Goal: Task Accomplishment & Management: Manage account settings

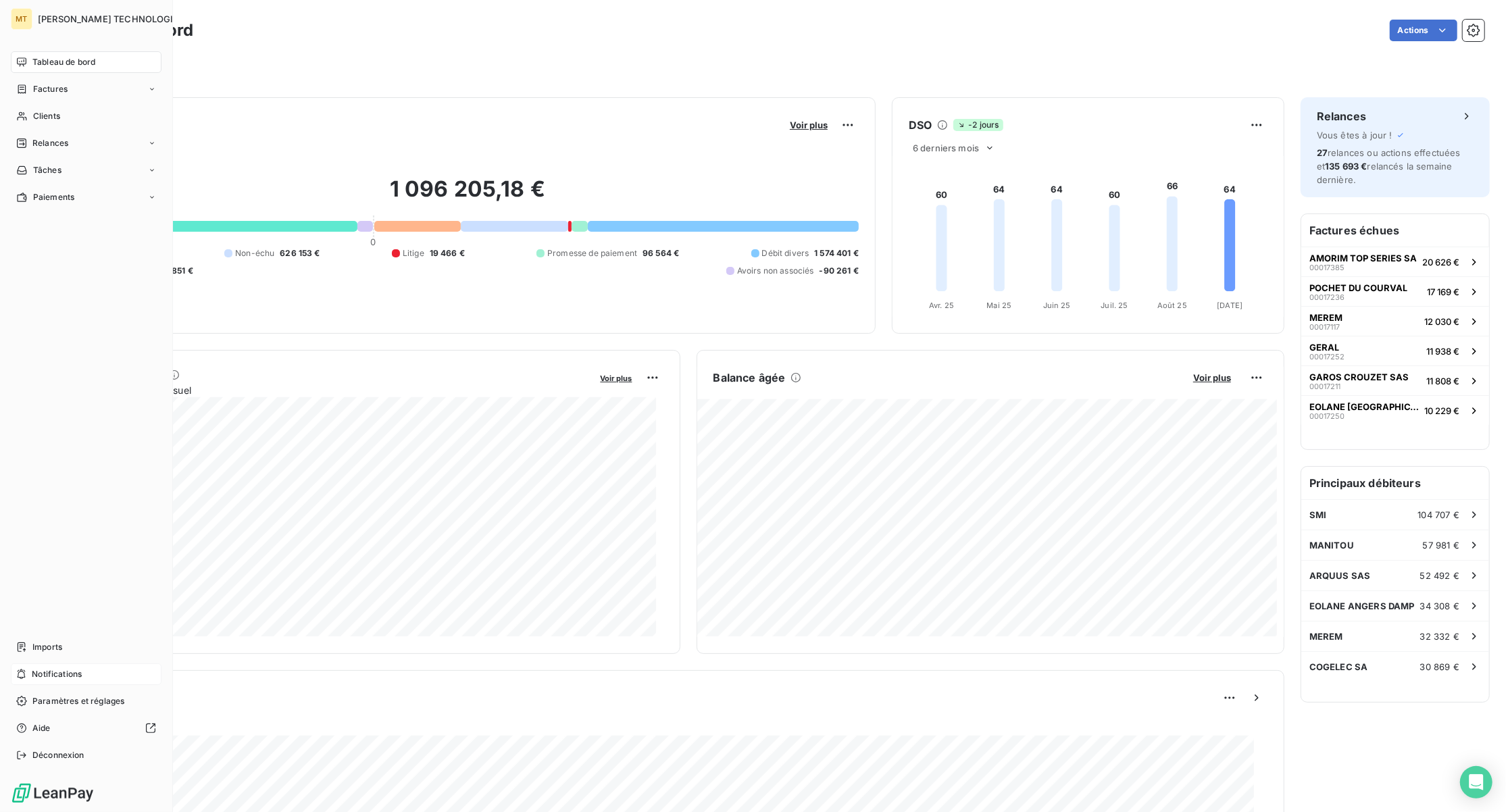
click at [42, 672] on span "Notifications" at bounding box center [57, 674] width 50 height 12
click at [75, 145] on div "Relances" at bounding box center [86, 143] width 151 height 22
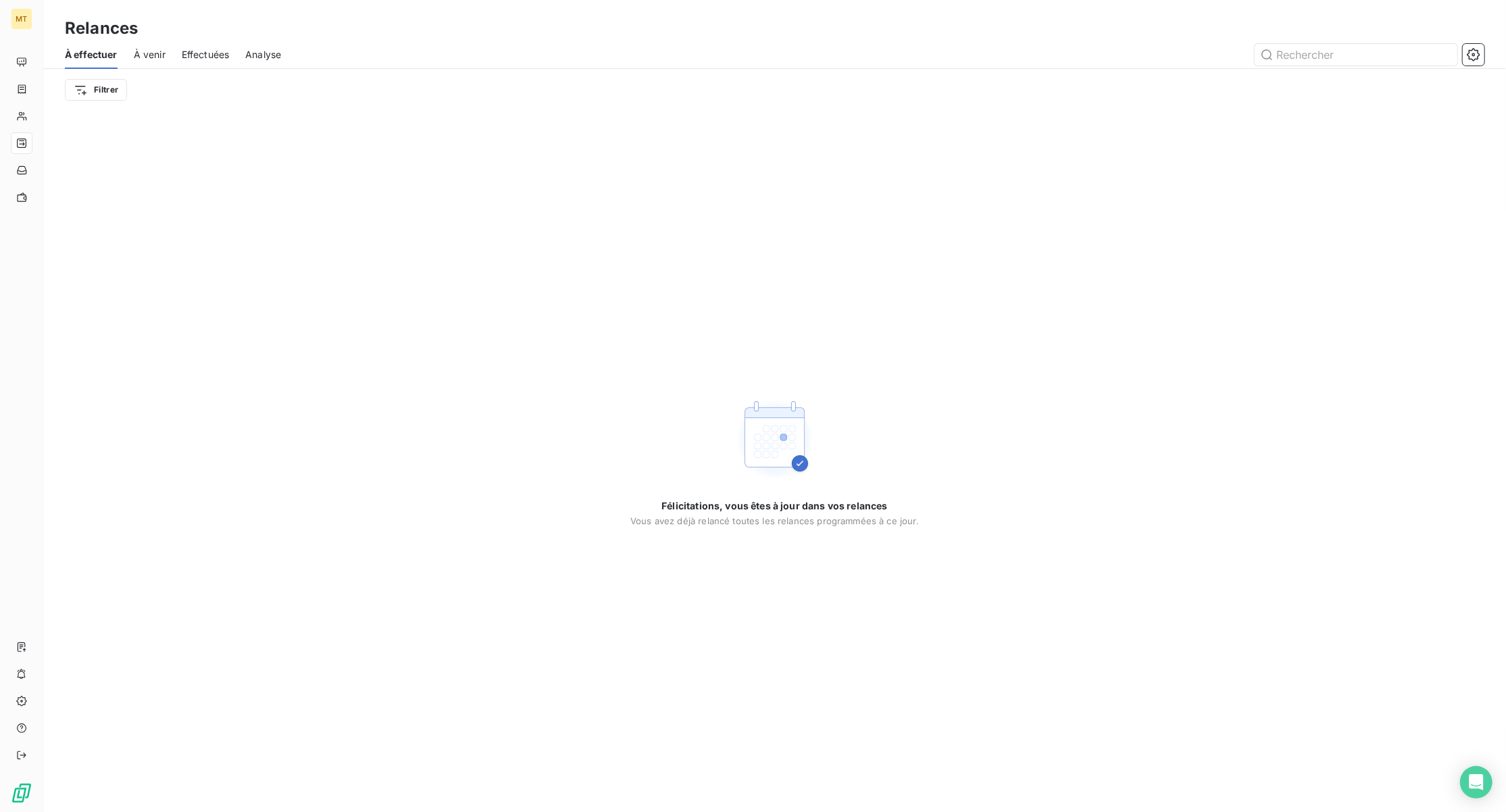
click at [209, 49] on span "Effectuées" at bounding box center [205, 54] width 48 height 13
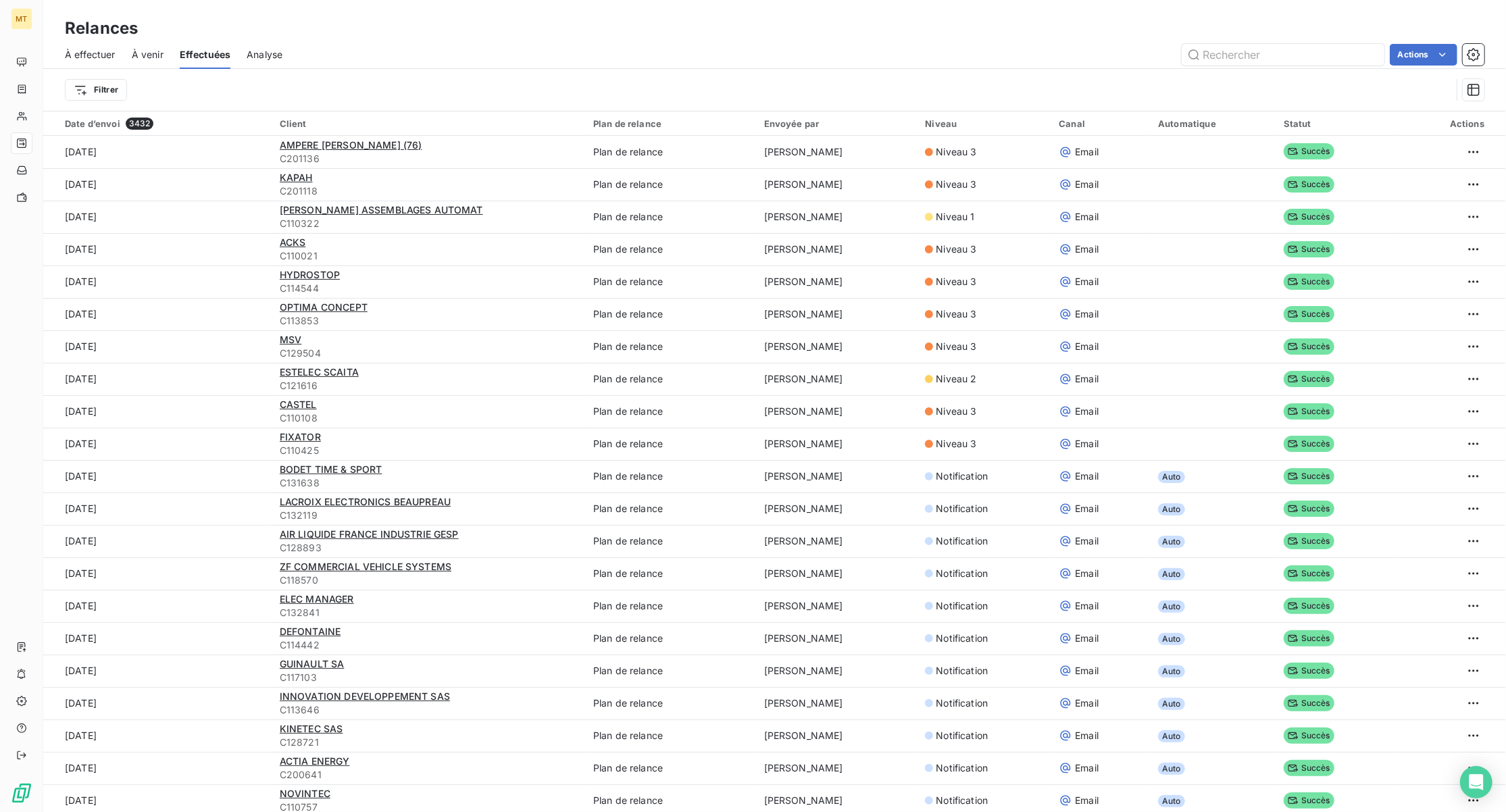
click at [155, 54] on span "À venir" at bounding box center [147, 54] width 32 height 13
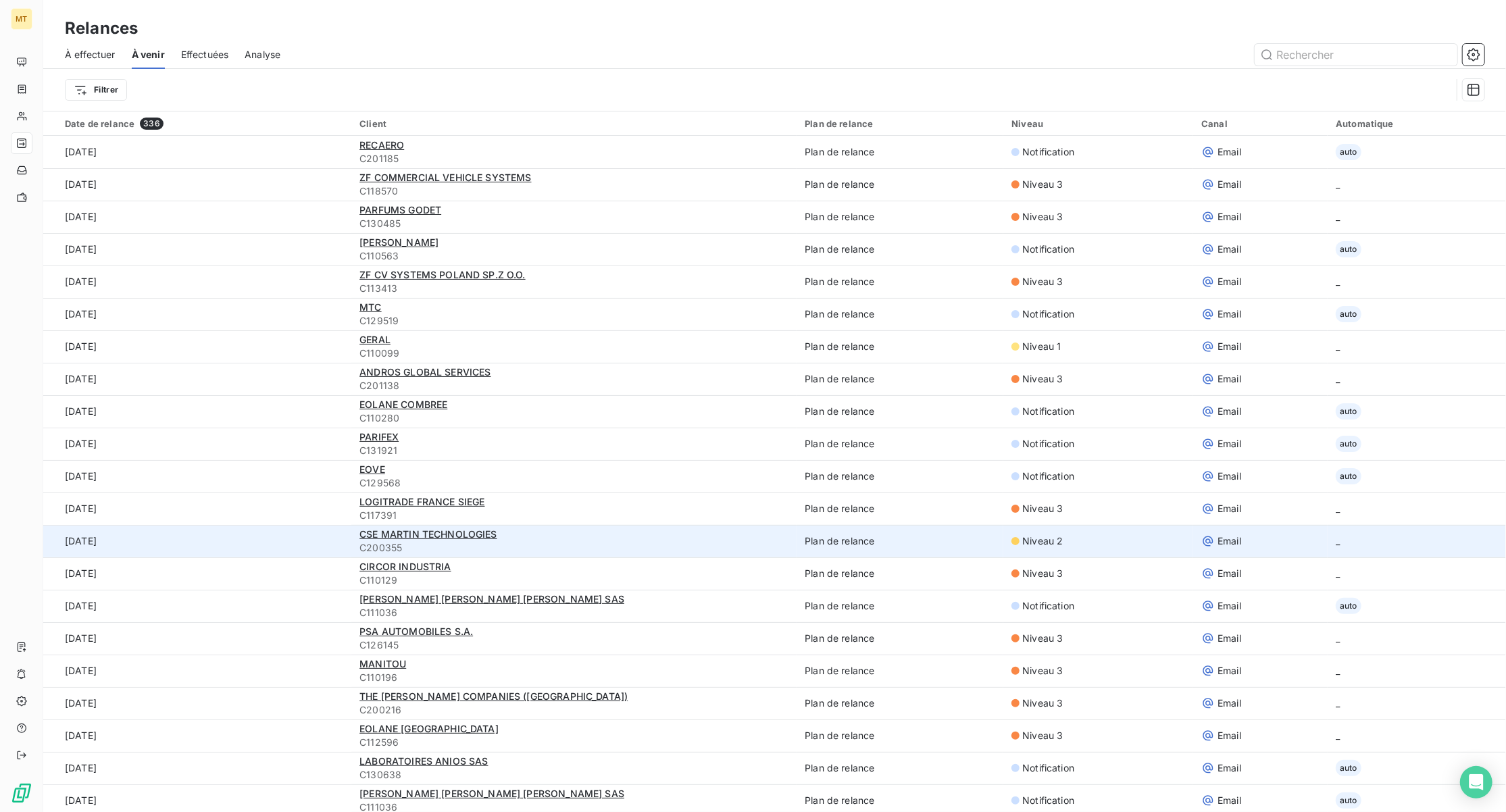
click at [576, 531] on div "CSE MARTIN TECHNOLOGIES" at bounding box center [573, 534] width 429 height 13
click at [423, 530] on span "CSE MARTIN TECHNOLOGIES" at bounding box center [428, 534] width 137 height 11
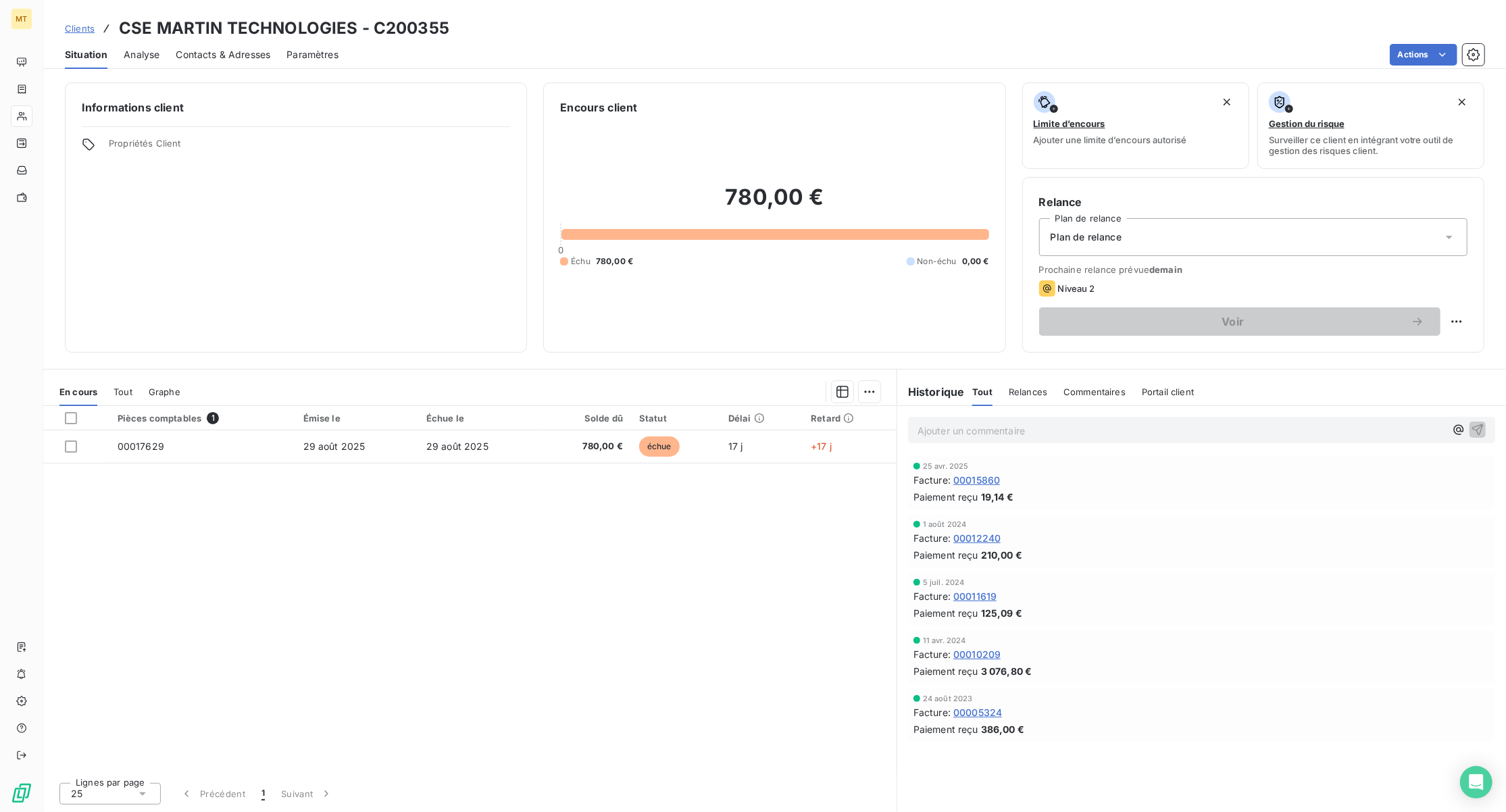
click at [238, 482] on div "Pièces comptables 1 Émise le Échue le Solde dû Statut Délai Retard 00017629 29 …" at bounding box center [470, 589] width 853 height 366
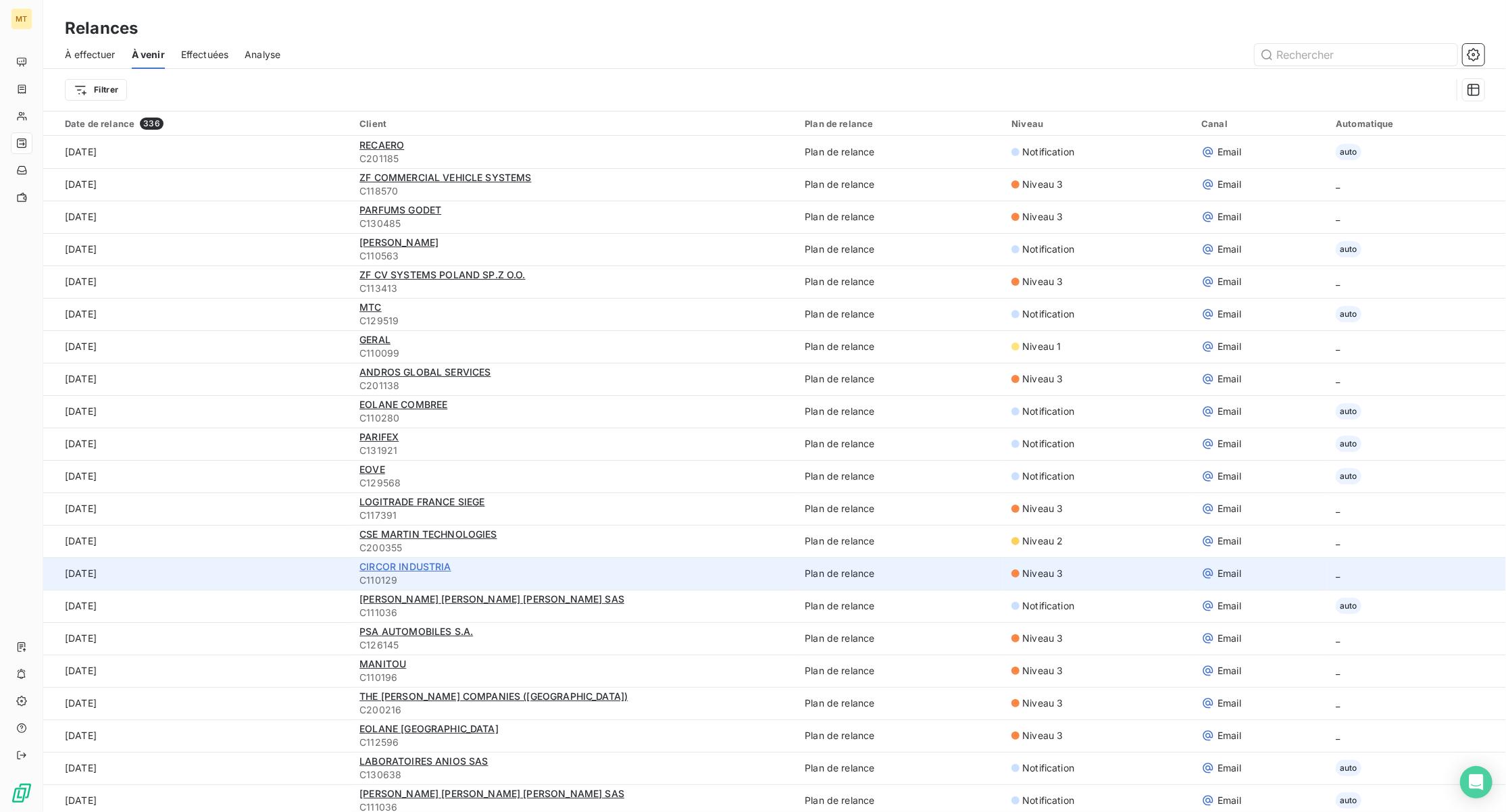
click at [409, 563] on span "CIRCOR INDUSTRIA" at bounding box center [405, 566] width 91 height 11
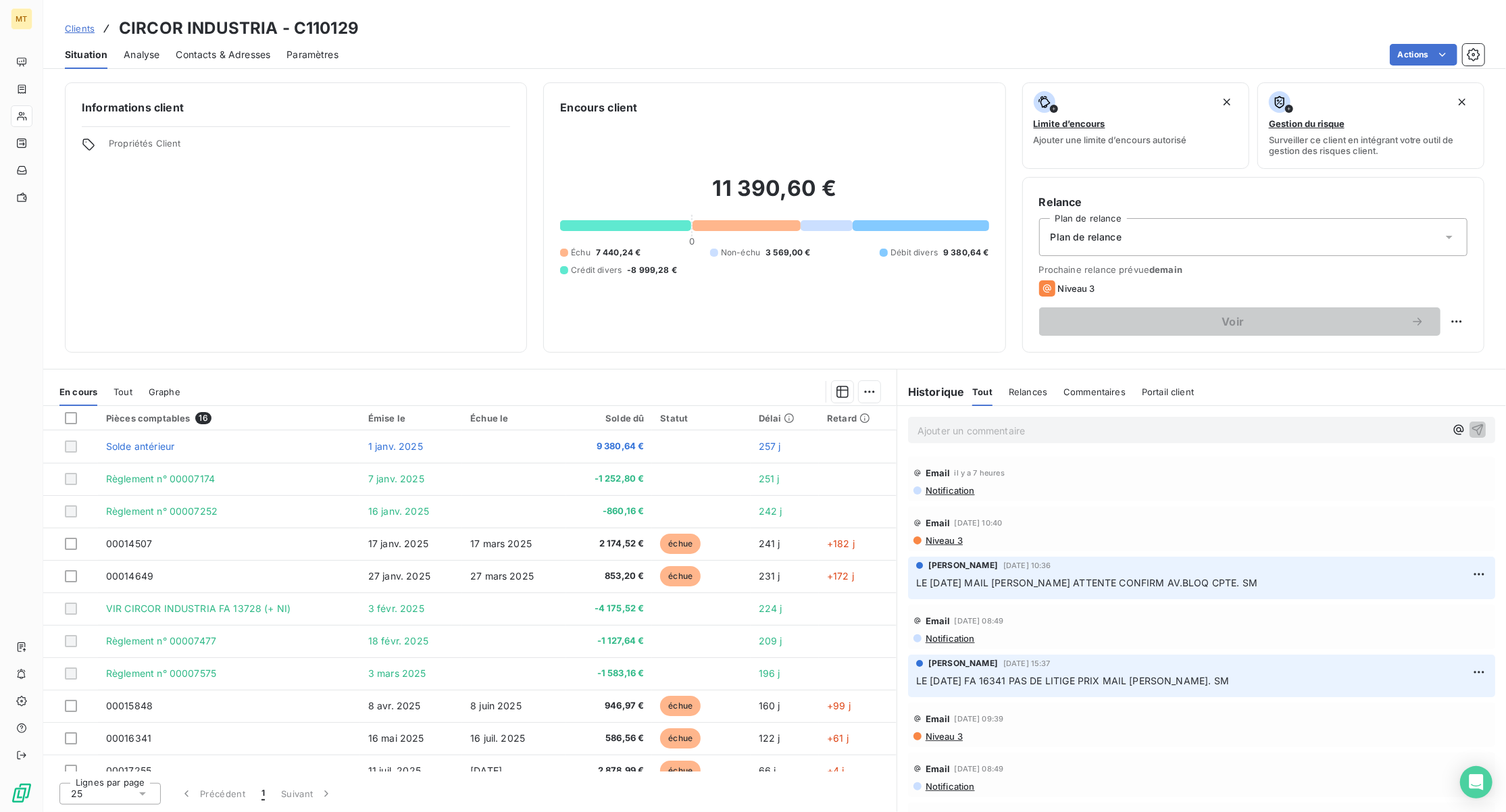
scroll to position [90, 0]
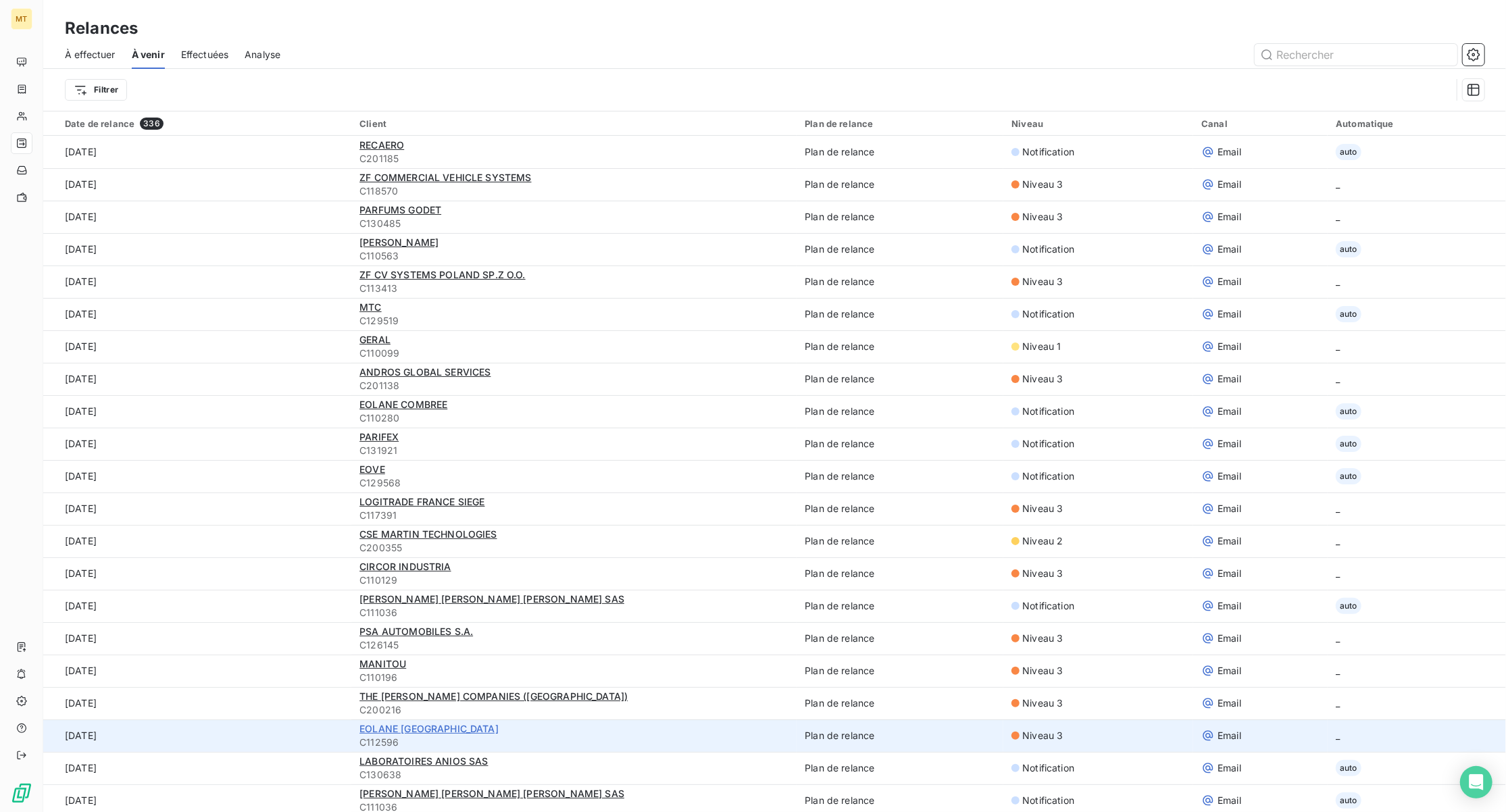
click at [455, 728] on span "EOLANE [GEOGRAPHIC_DATA]" at bounding box center [429, 728] width 139 height 11
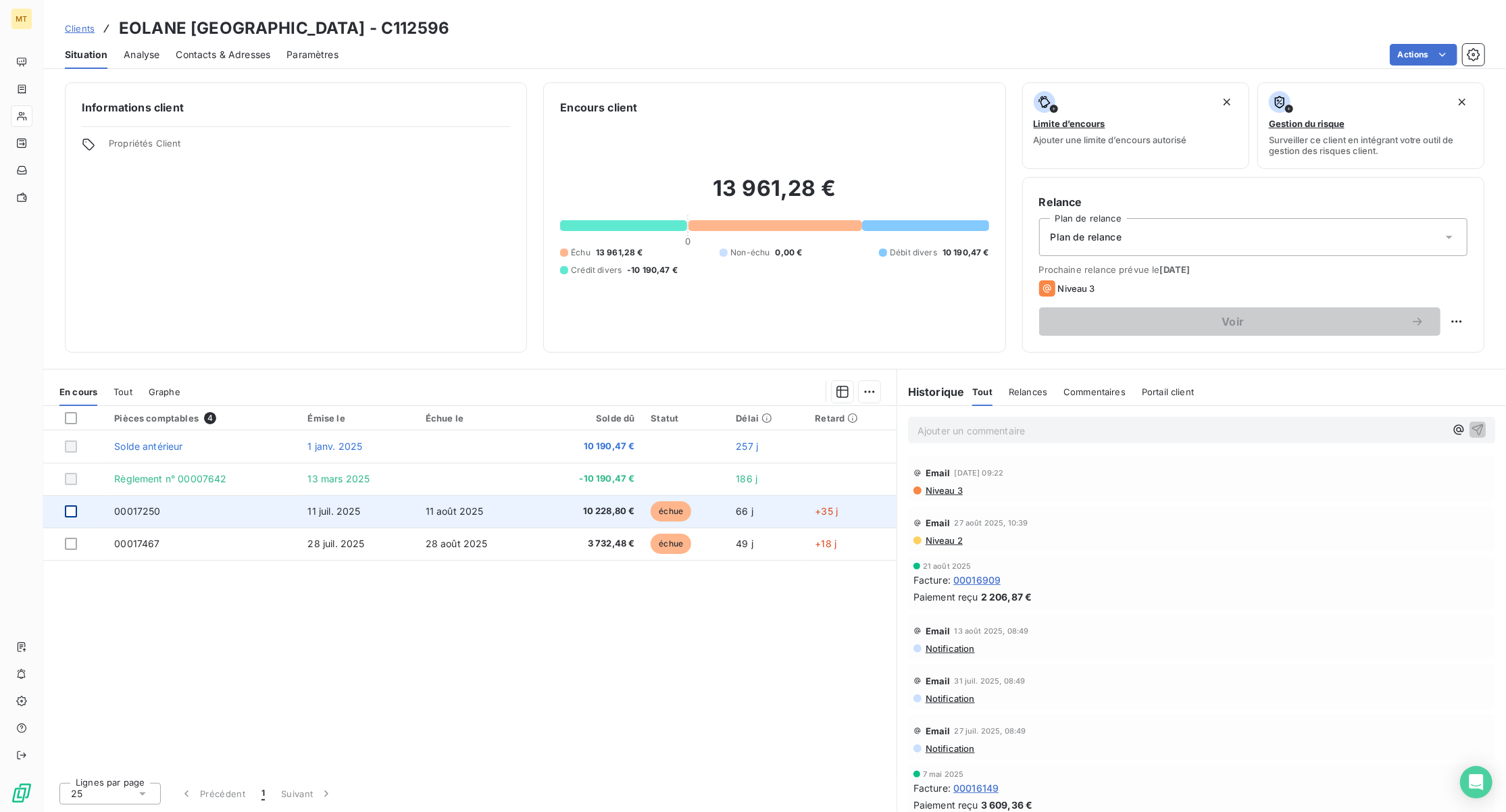
click at [68, 509] on div at bounding box center [71, 511] width 12 height 12
click at [138, 511] on span "00017250" at bounding box center [137, 510] width 46 height 11
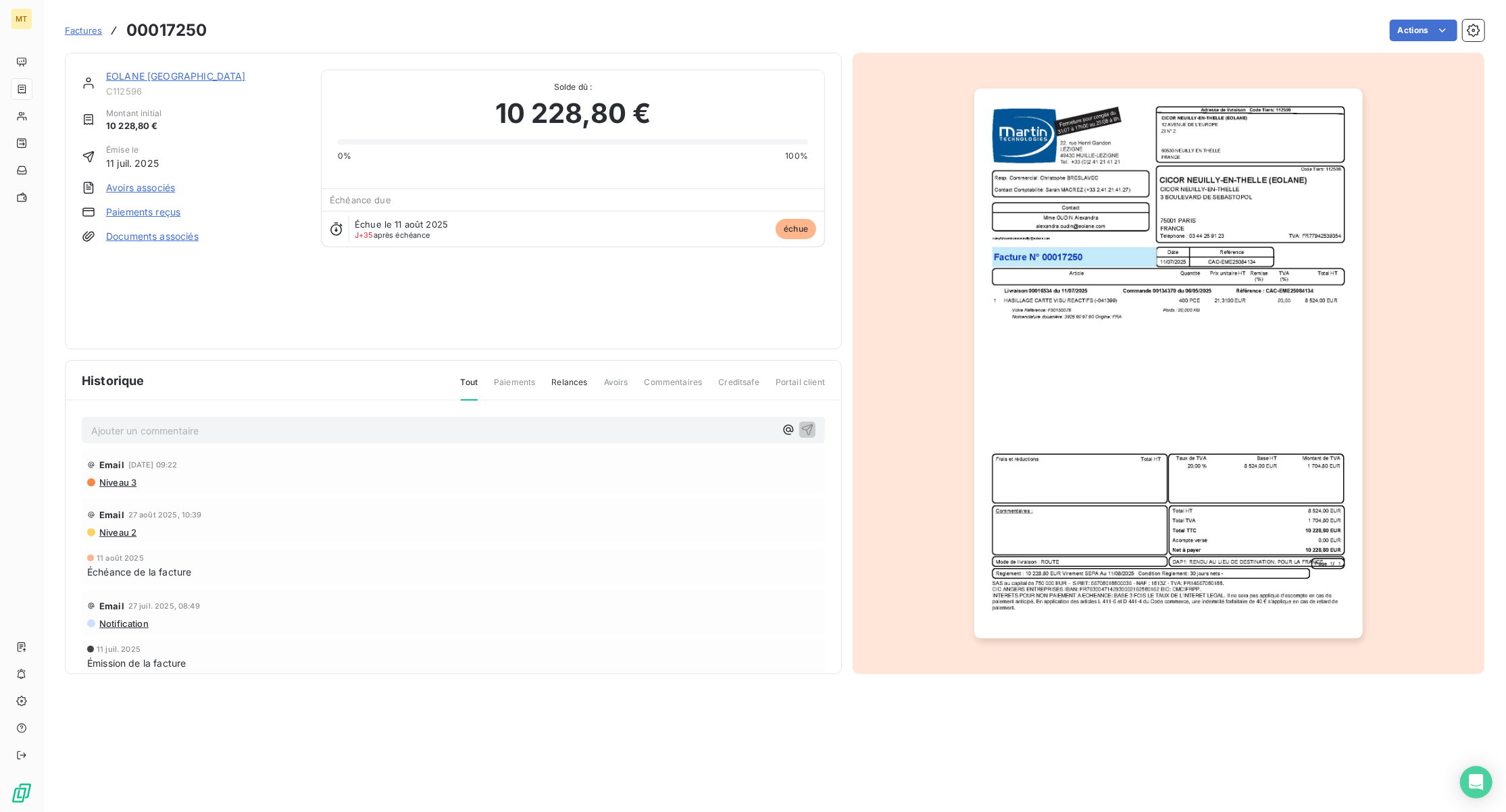
click at [132, 212] on link "Paiements reçus" at bounding box center [143, 212] width 75 height 13
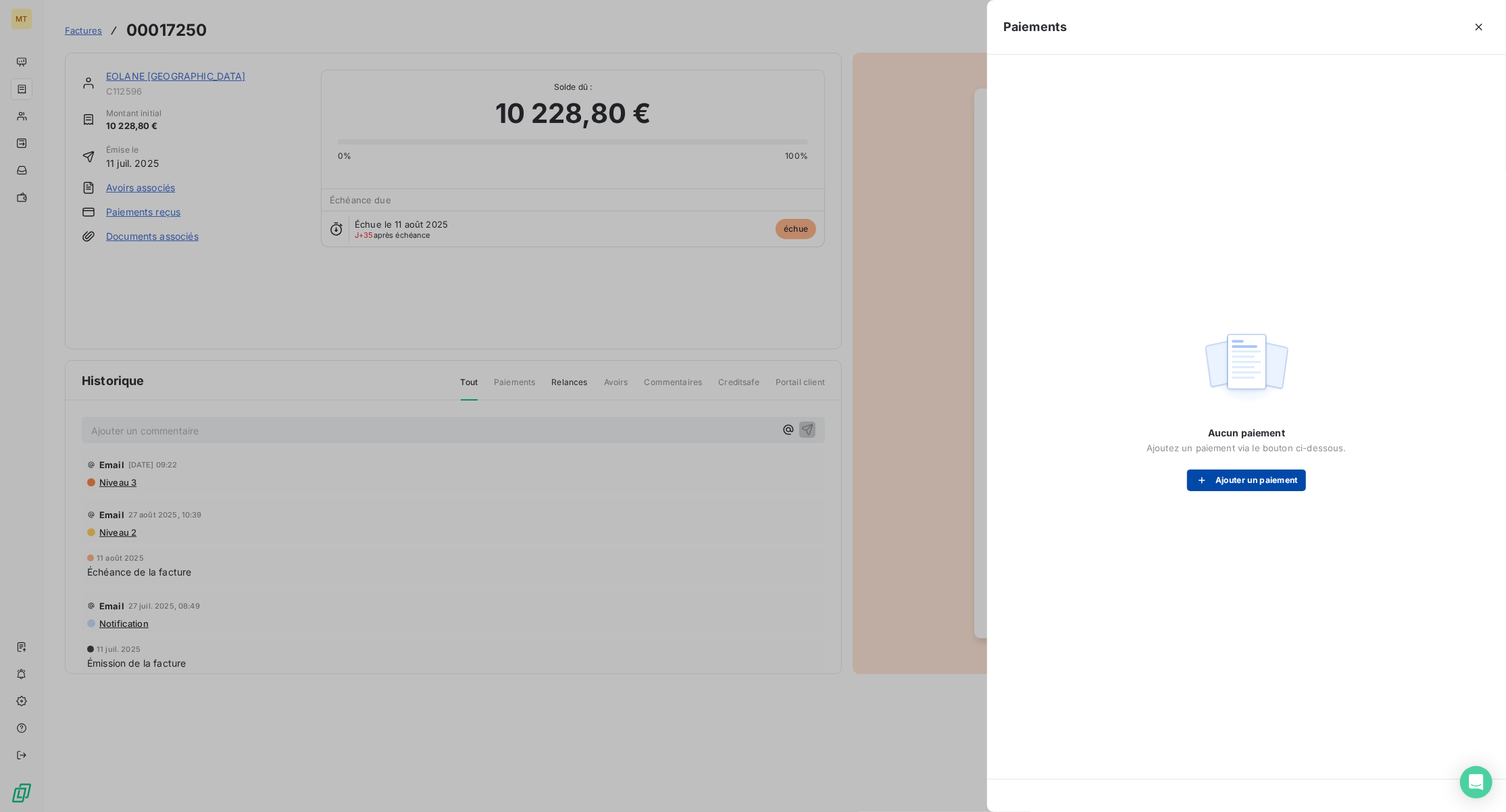
click at [1286, 476] on button "Ajouter un paiement" at bounding box center [1246, 480] width 119 height 22
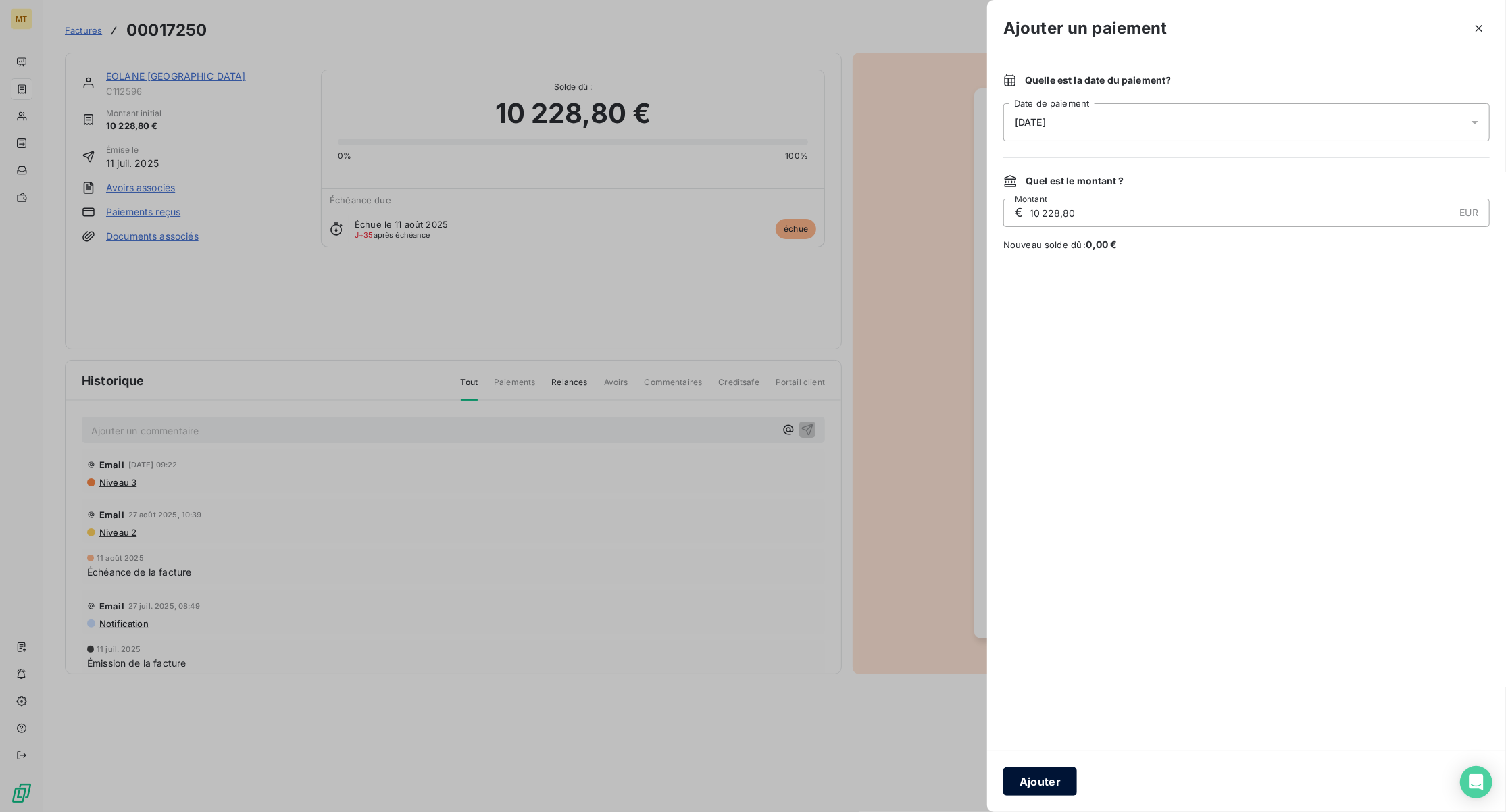
click at [1065, 784] on button "Ajouter" at bounding box center [1040, 781] width 74 height 28
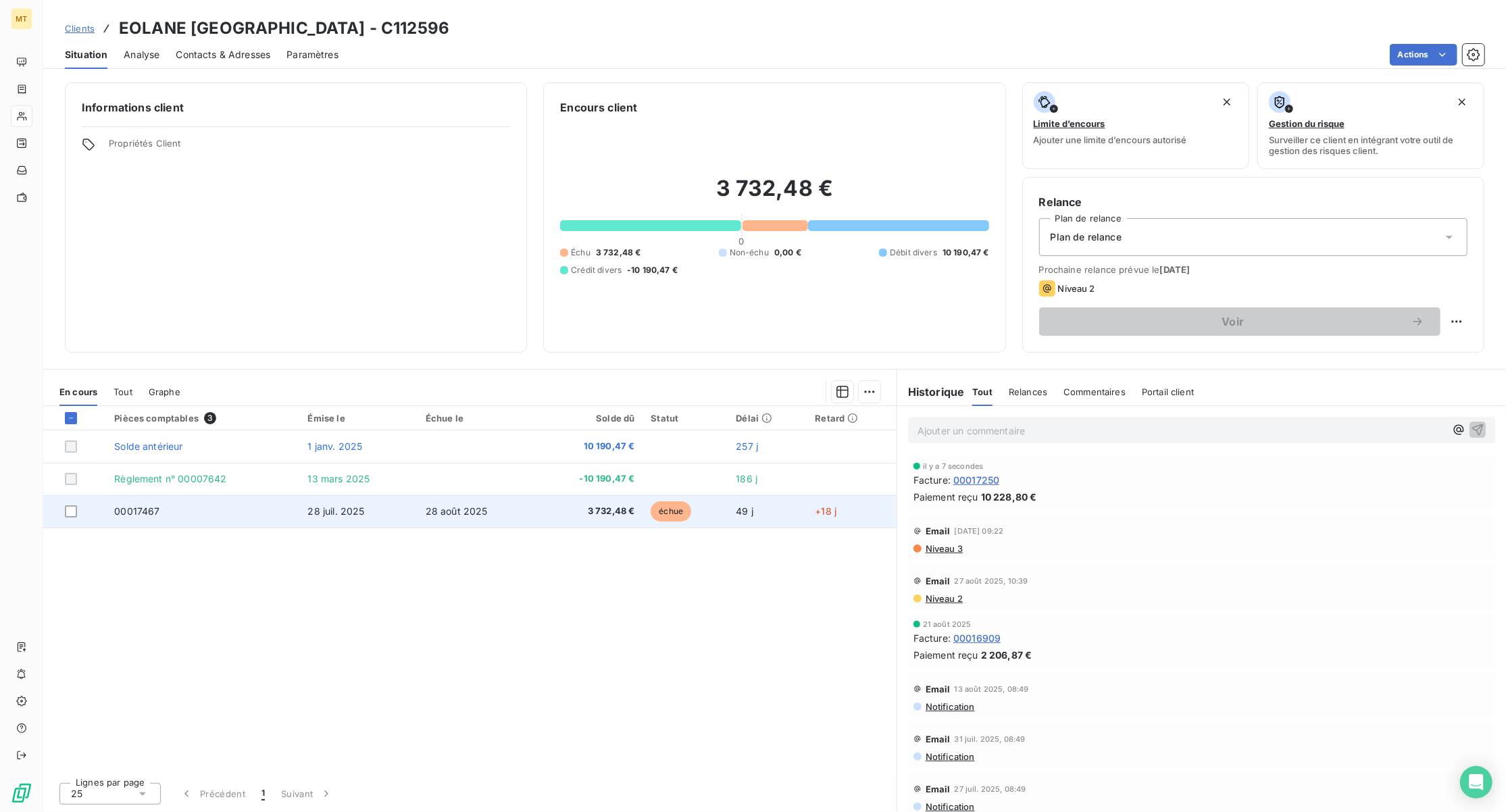
click at [135, 510] on span "00017467" at bounding box center [137, 510] width 46 height 11
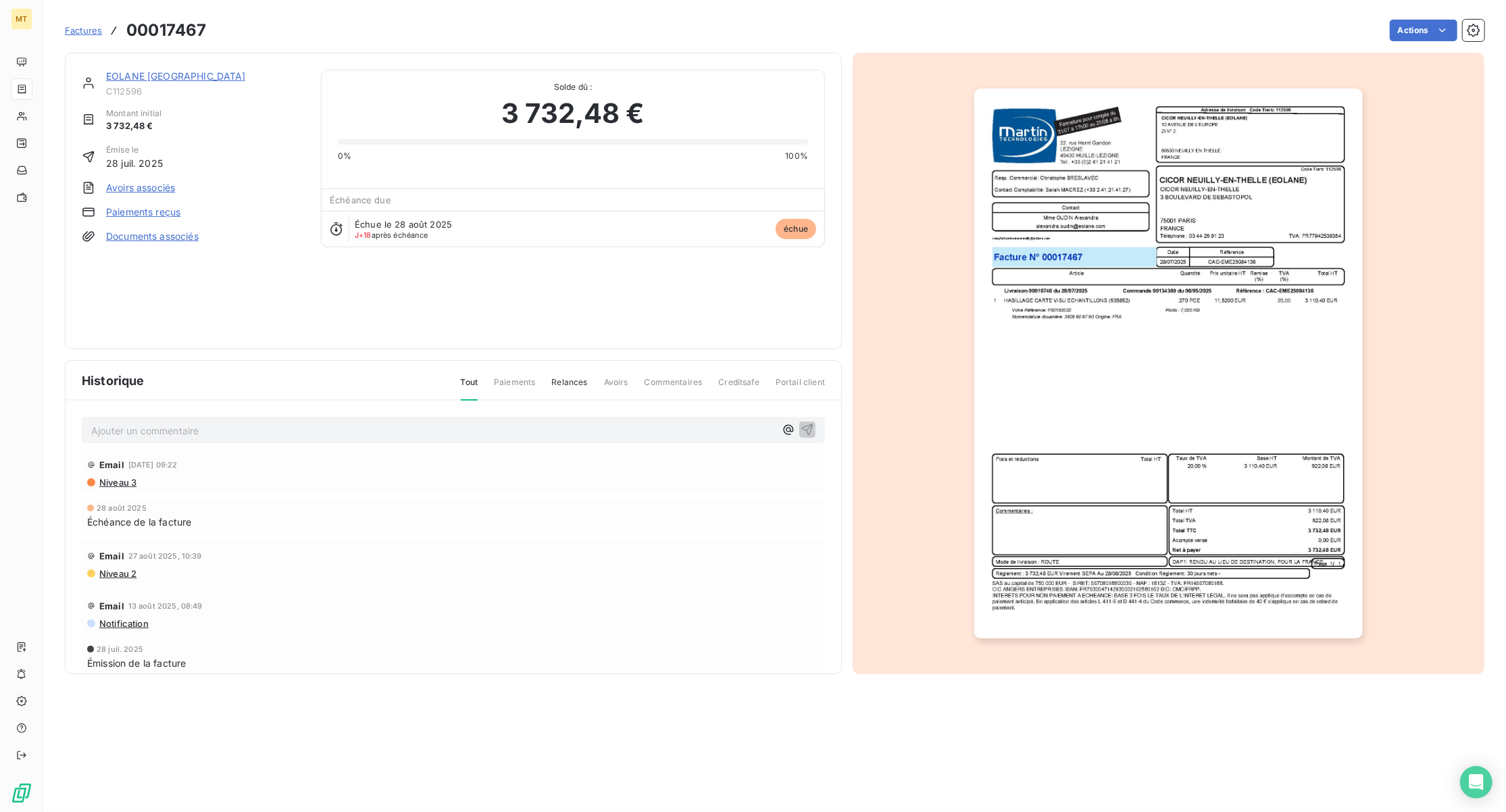
click at [143, 211] on link "Paiements reçus" at bounding box center [143, 212] width 75 height 13
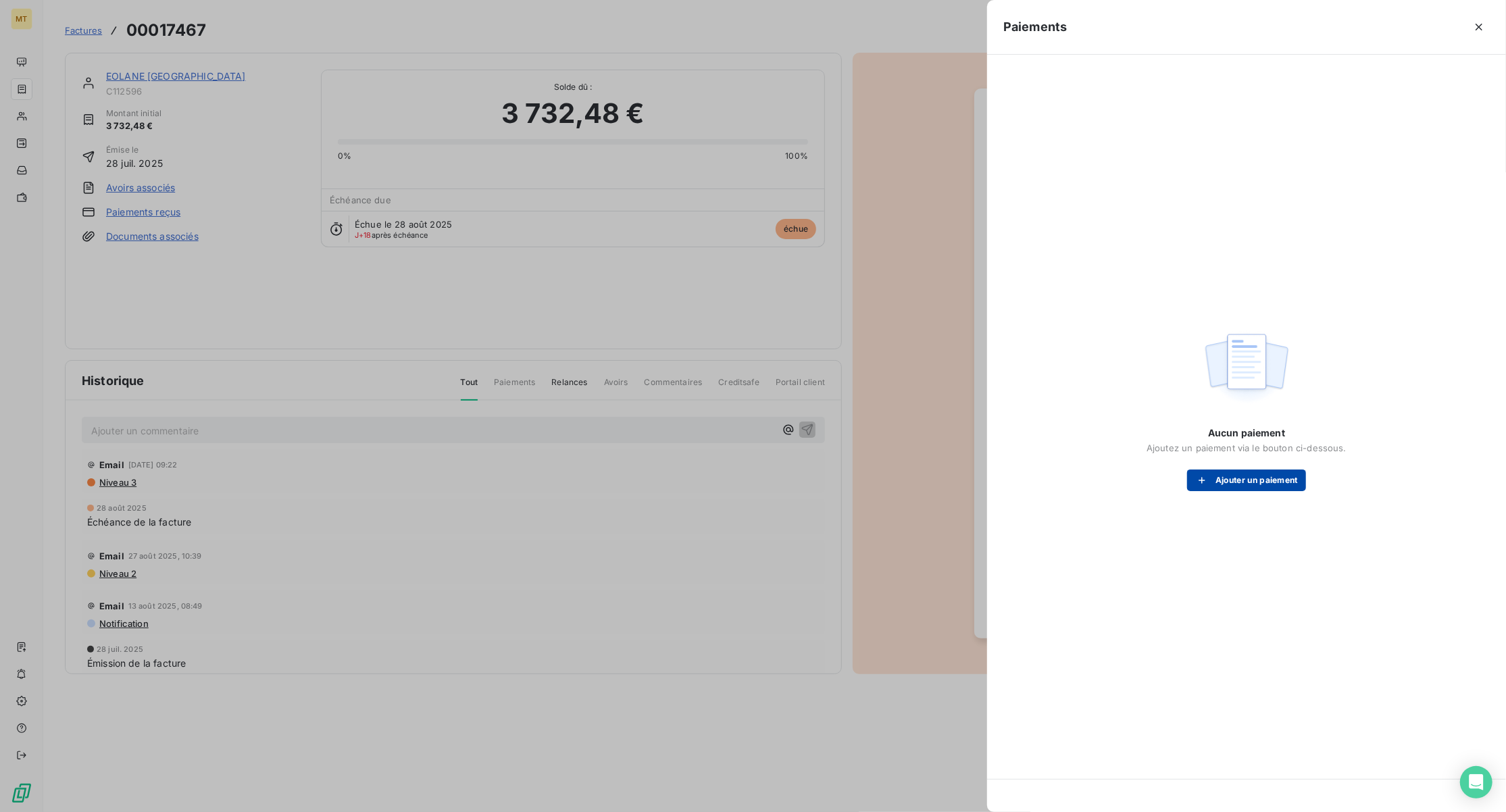
click at [1247, 481] on button "Ajouter un paiement" at bounding box center [1246, 480] width 119 height 22
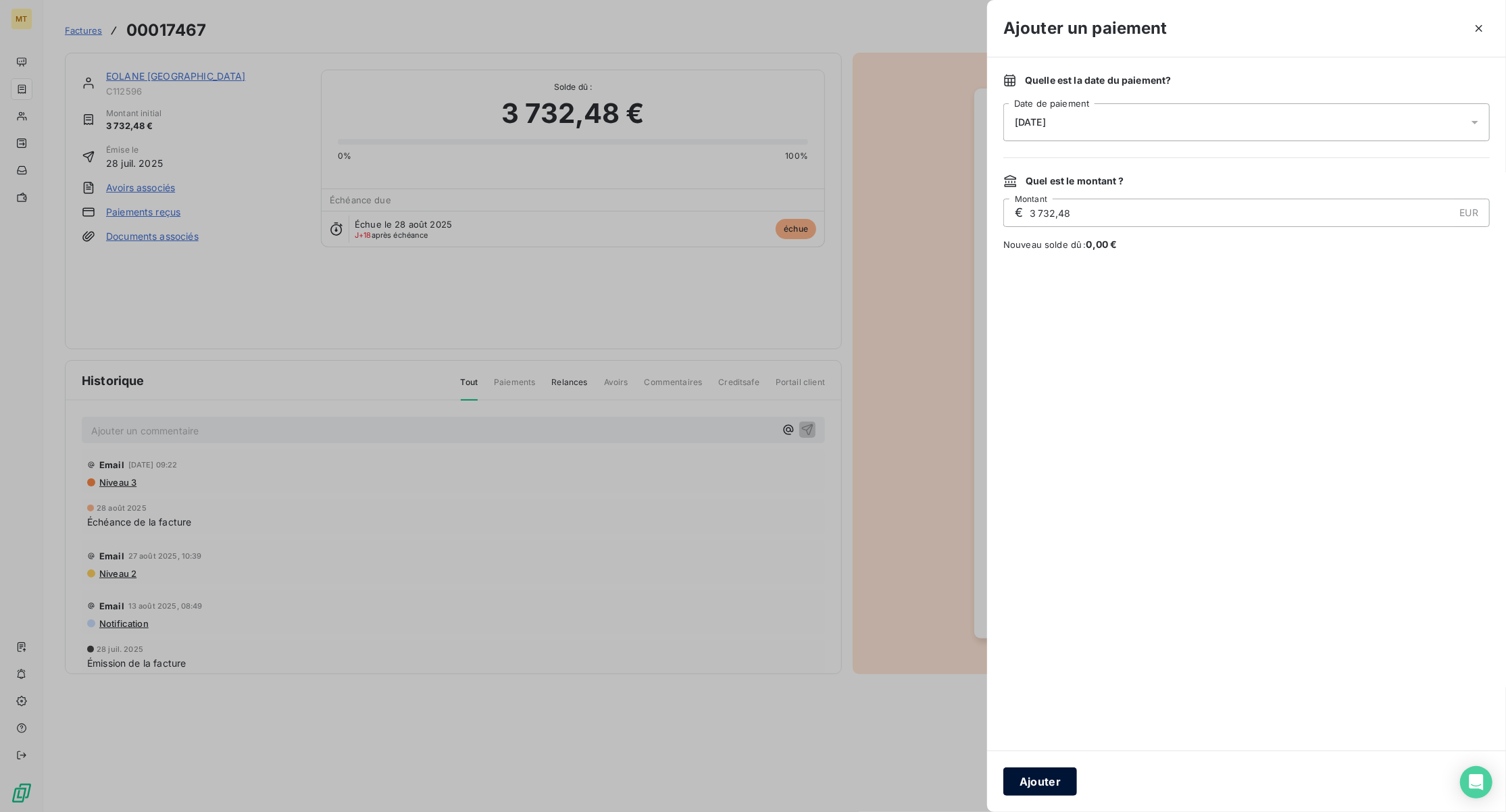
click at [1030, 782] on button "Ajouter" at bounding box center [1040, 781] width 74 height 28
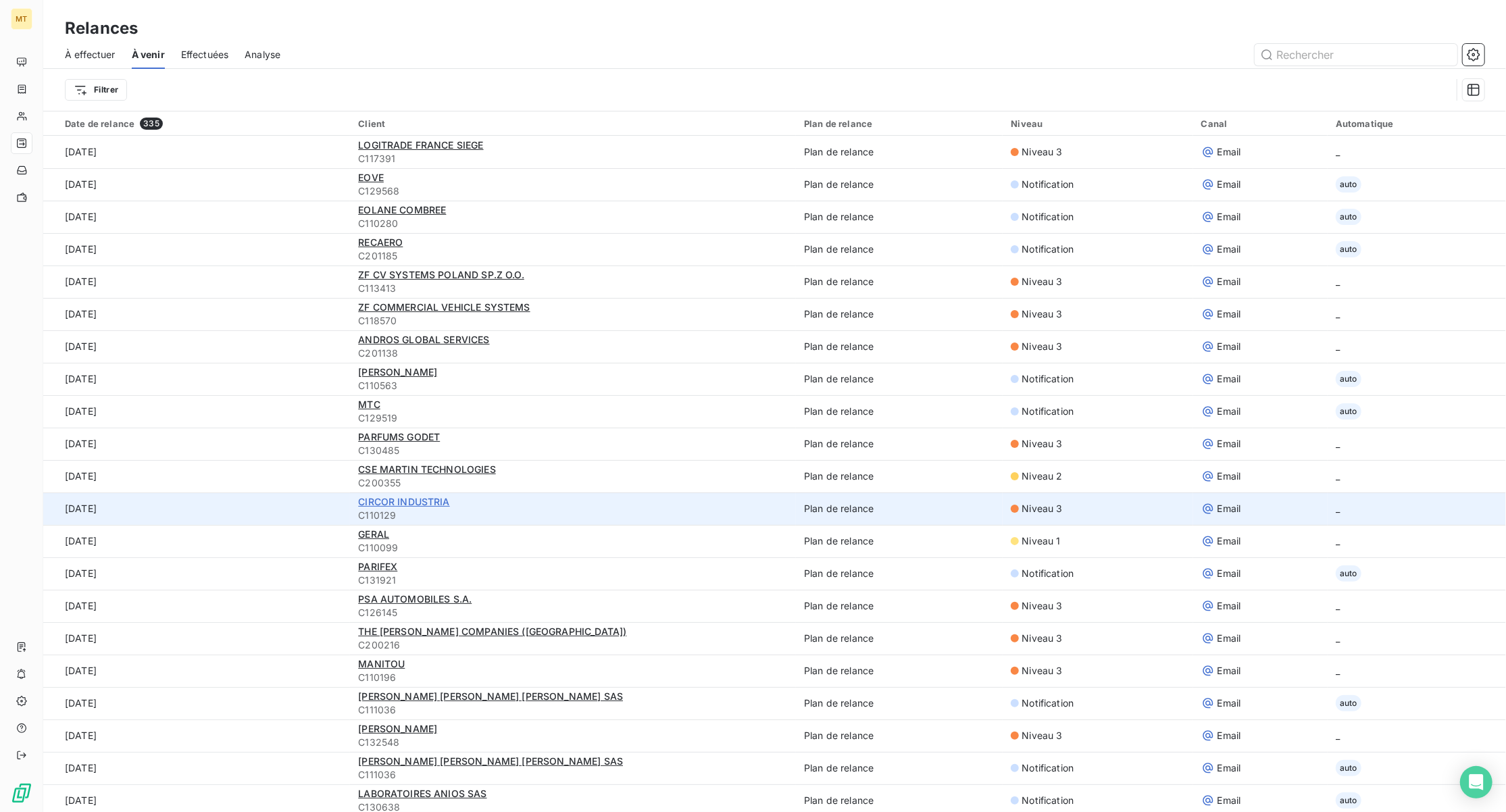
click at [423, 502] on span "CIRCOR INDUSTRIA" at bounding box center [404, 501] width 91 height 11
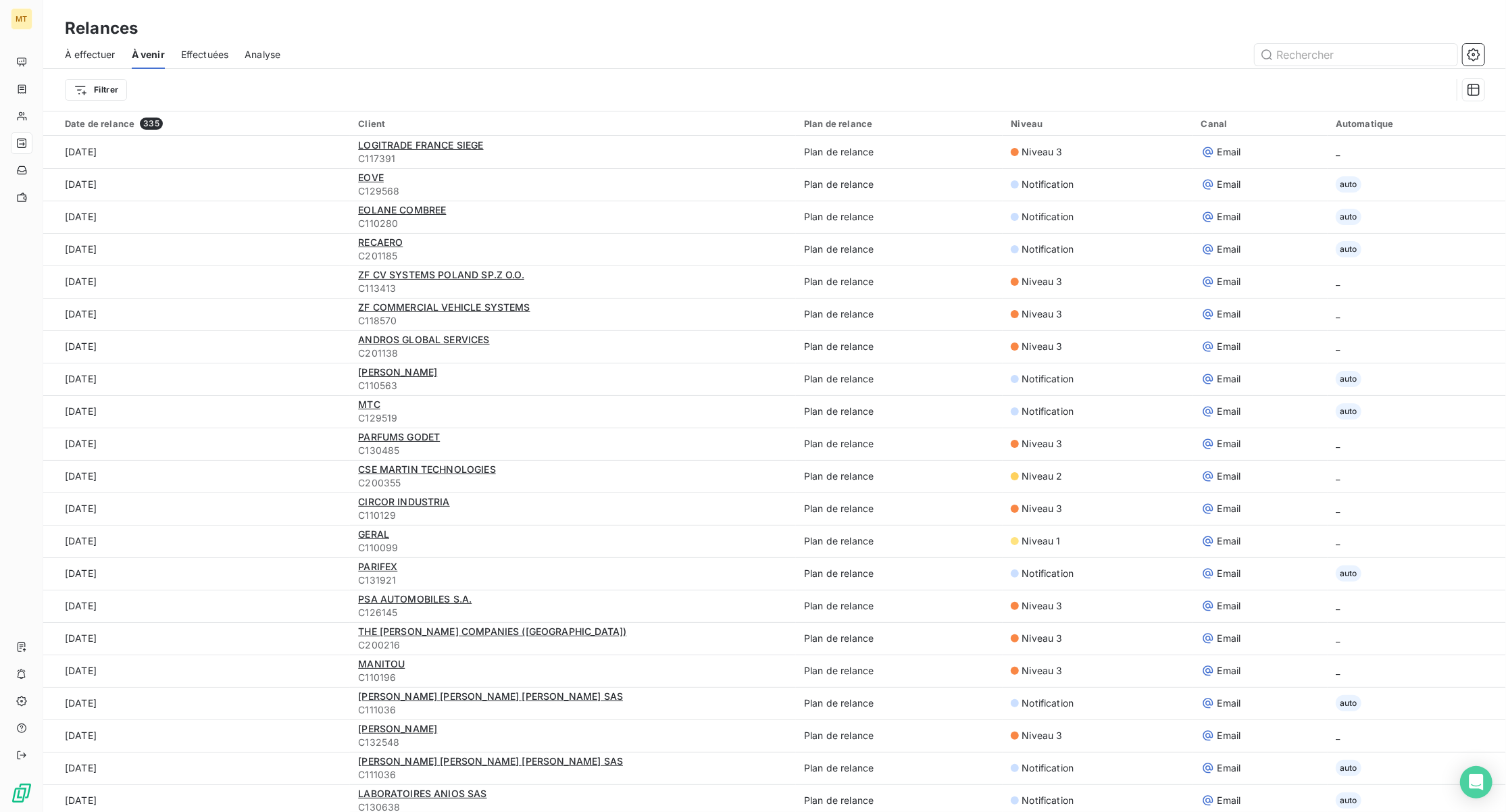
click at [87, 51] on span "À effectuer" at bounding box center [90, 54] width 51 height 13
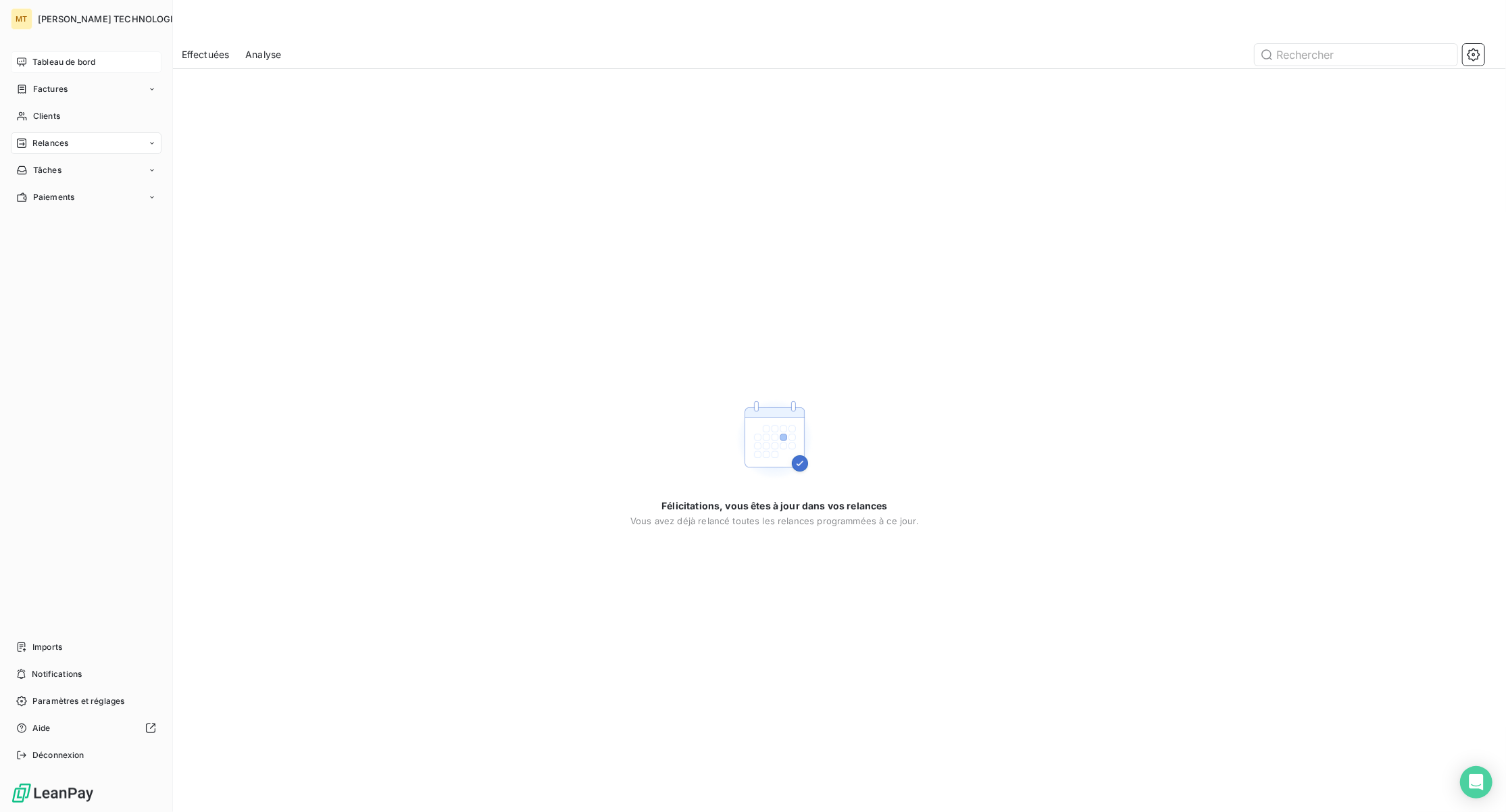
click at [32, 63] on span "Tableau de bord" at bounding box center [63, 62] width 63 height 12
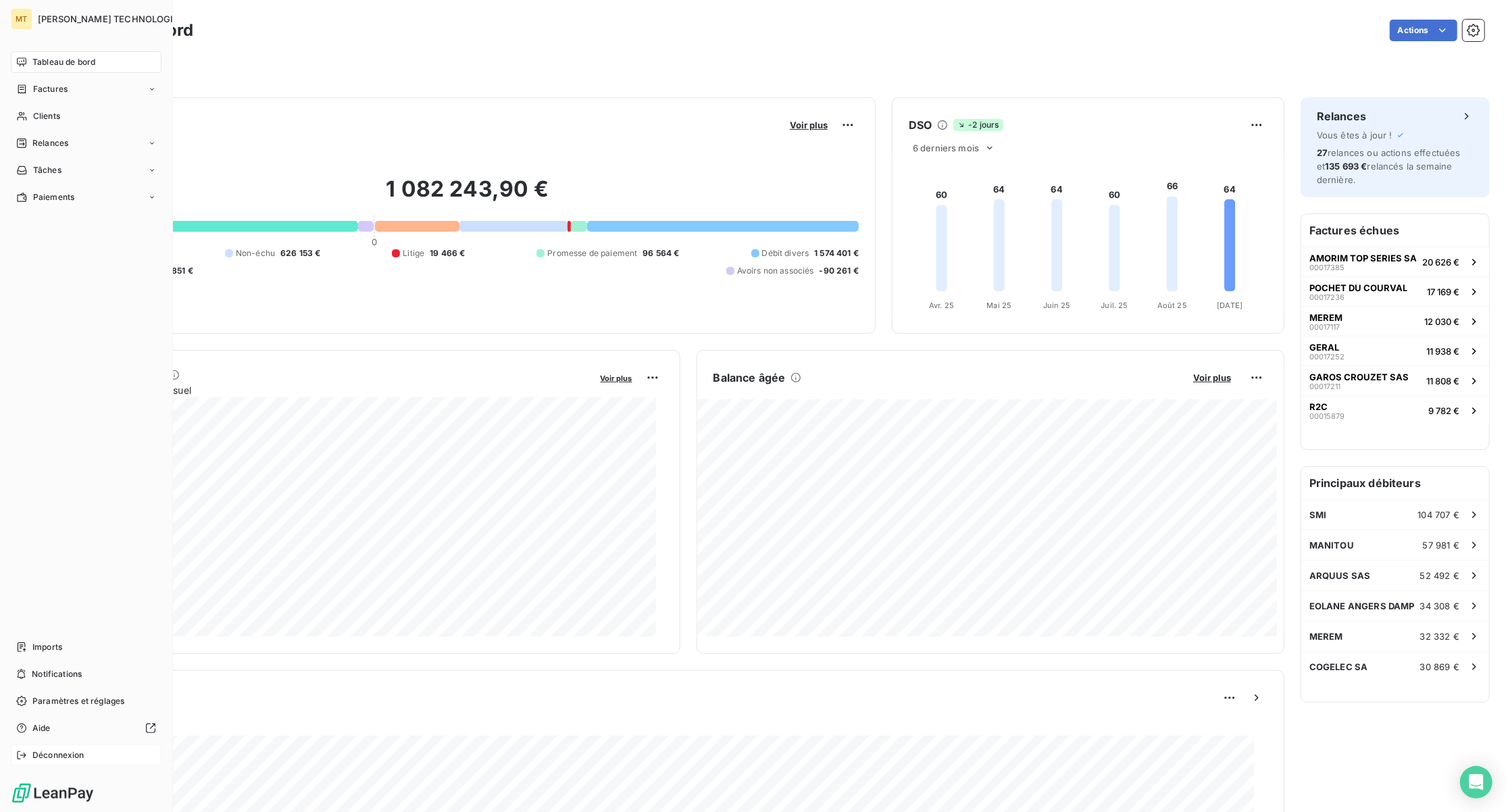
click at [49, 755] on span "Déconnexion" at bounding box center [58, 755] width 52 height 12
